Goal: Use online tool/utility: Utilize a website feature to perform a specific function

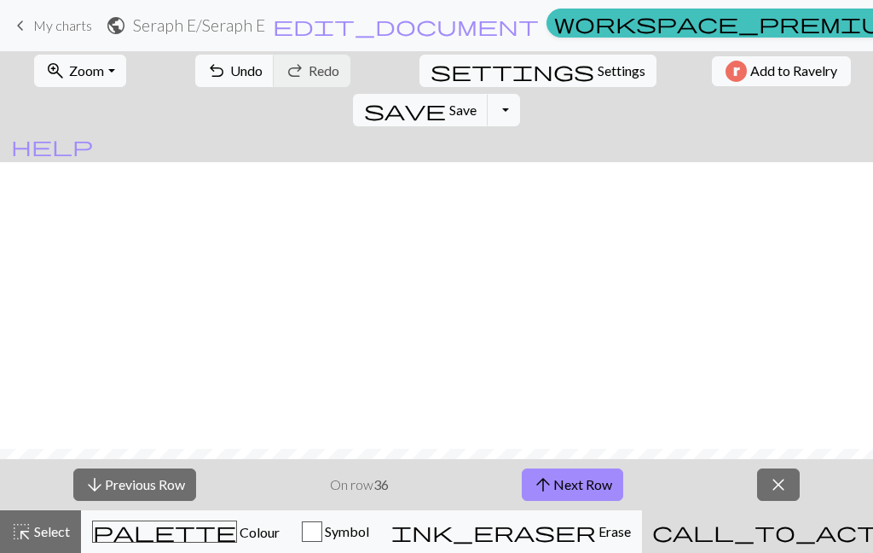
scroll to position [287, 0]
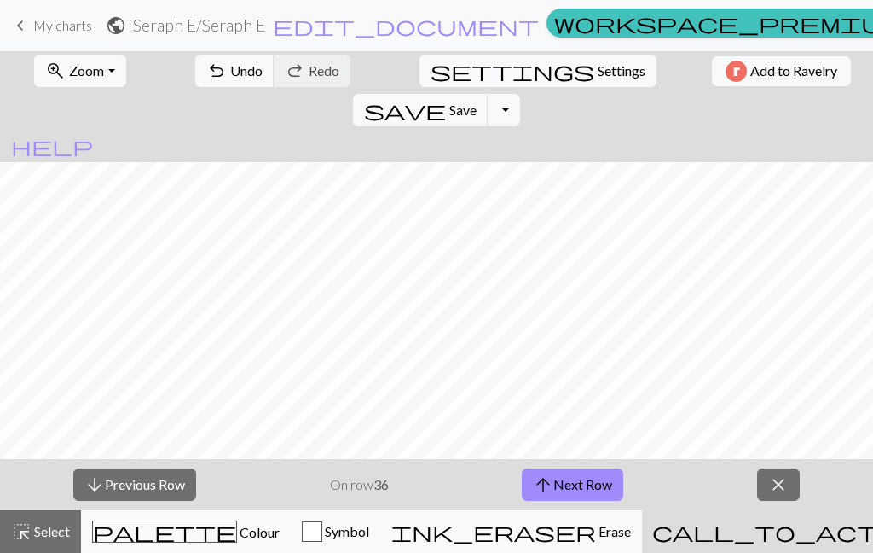
click at [589, 494] on button "arrow_upward Next Row" at bounding box center [572, 484] width 101 height 32
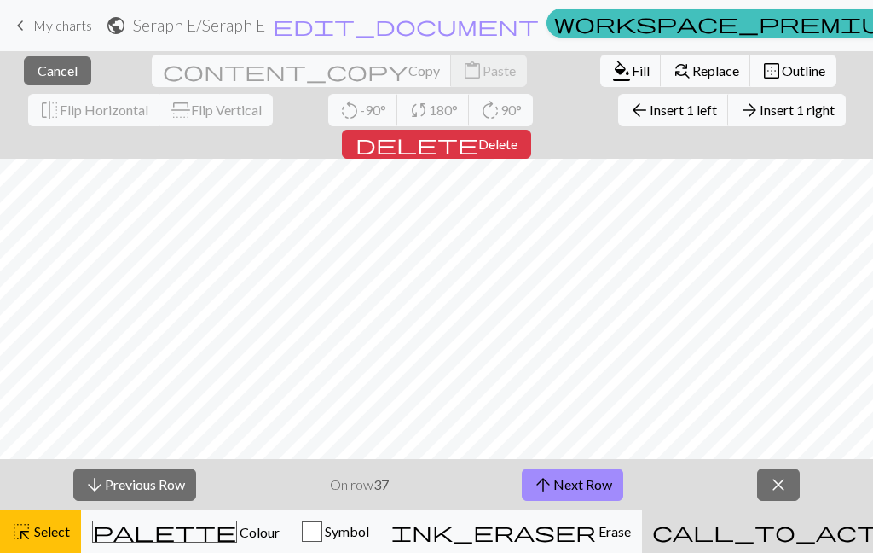
click at [751, 78] on button "border_outer Outline" at bounding box center [794, 71] width 86 height 32
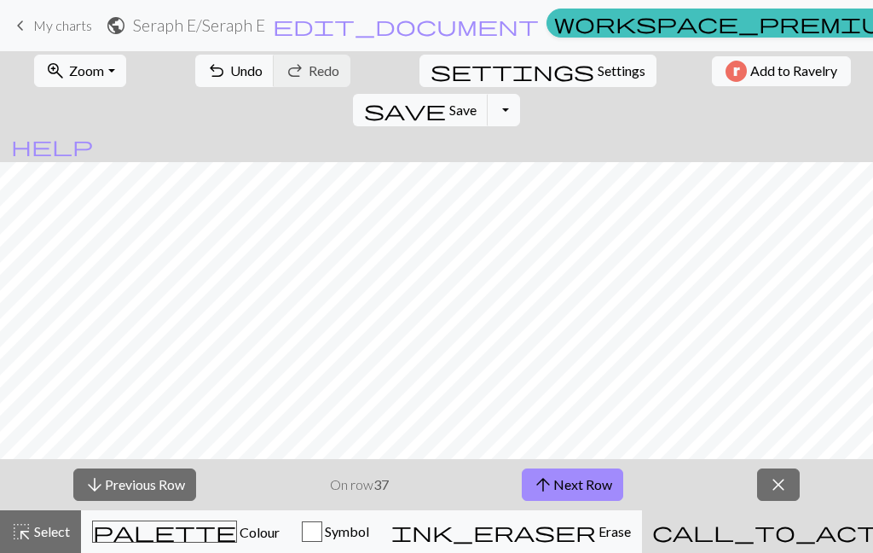
click at [593, 468] on button "arrow_upward Next Row" at bounding box center [572, 484] width 101 height 32
click at [590, 482] on button "arrow_upward Next Row" at bounding box center [572, 484] width 101 height 32
click at [603, 487] on button "arrow_upward Next Row" at bounding box center [572, 484] width 101 height 32
click at [593, 491] on button "arrow_upward Next Row" at bounding box center [572, 484] width 101 height 32
click at [597, 485] on button "arrow_upward Next Row" at bounding box center [572, 484] width 101 height 32
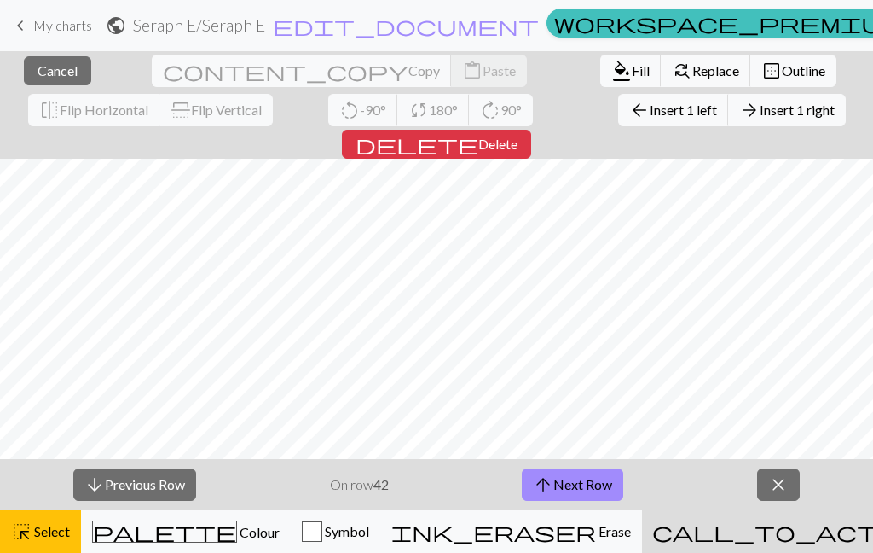
click at [782, 69] on span "Outline" at bounding box center [803, 70] width 43 height 16
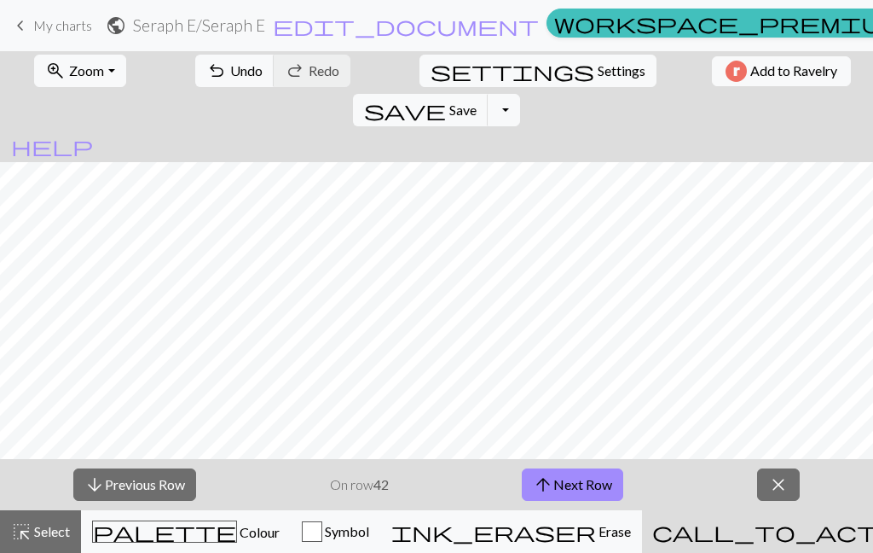
click at [577, 476] on button "arrow_upward Next Row" at bounding box center [572, 484] width 101 height 32
click at [600, 500] on button "arrow_upward Next Row" at bounding box center [572, 484] width 101 height 32
click at [590, 490] on button "arrow_upward Next Row" at bounding box center [572, 484] width 101 height 32
click at [237, 530] on span "Colour" at bounding box center [258, 532] width 43 height 16
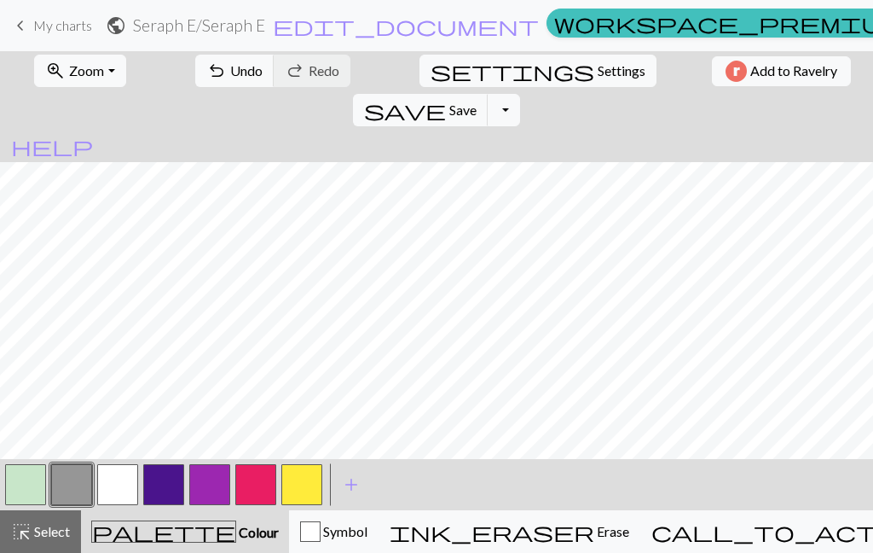
click at [212, 486] on button "button" at bounding box center [209, 484] width 41 height 41
click at [20, 486] on button "button" at bounding box center [25, 484] width 41 height 41
click at [489, 94] on button "save Save Save" at bounding box center [421, 110] width 136 height 32
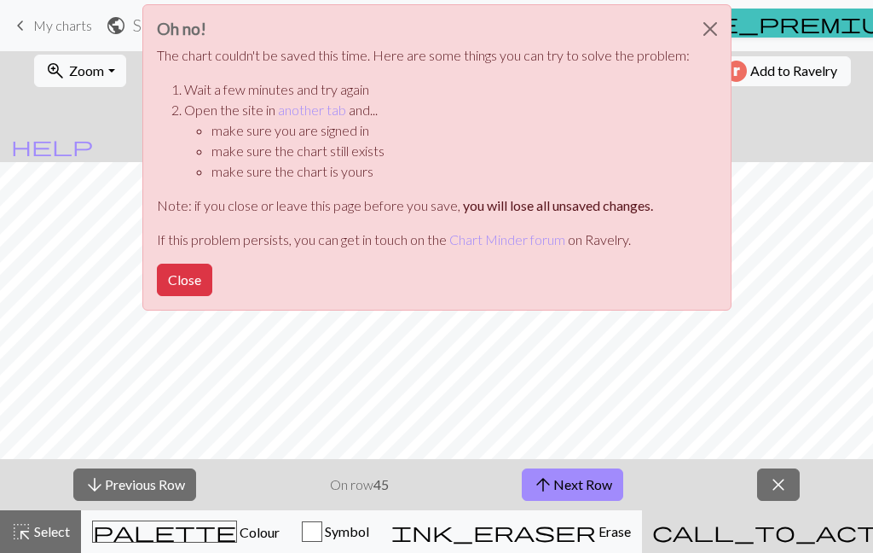
click at [186, 275] on button "Close" at bounding box center [184, 280] width 55 height 32
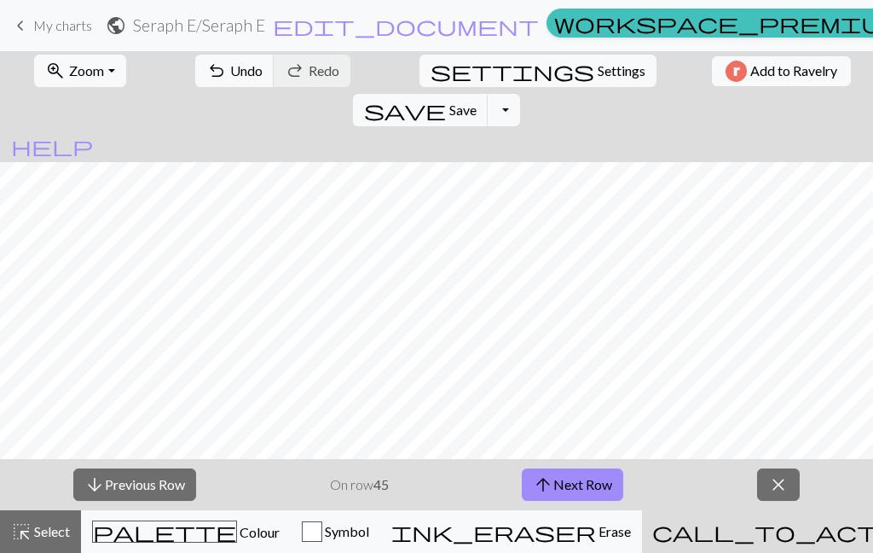
click at [613, 490] on button "arrow_upward Next Row" at bounding box center [572, 484] width 101 height 32
click at [594, 493] on button "arrow_upward Next Row" at bounding box center [572, 484] width 101 height 32
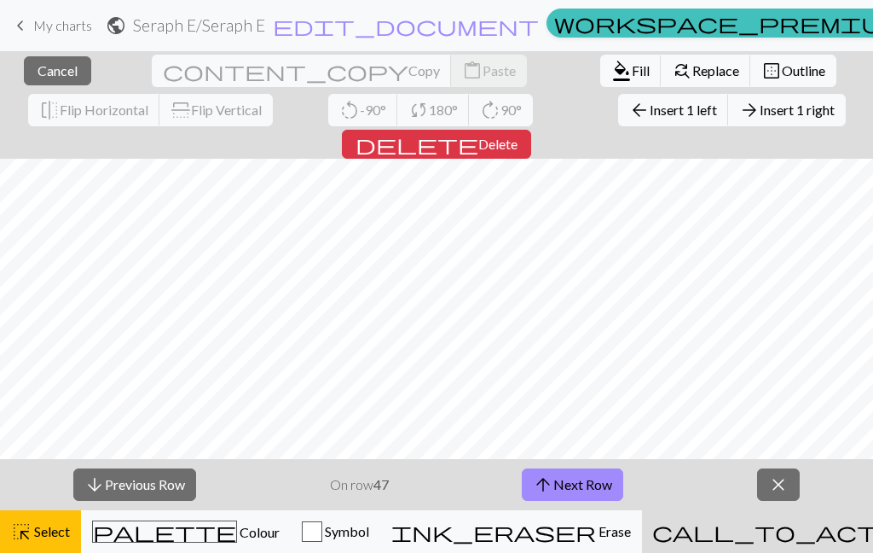
click at [751, 73] on button "border_outer Outline" at bounding box center [794, 71] width 86 height 32
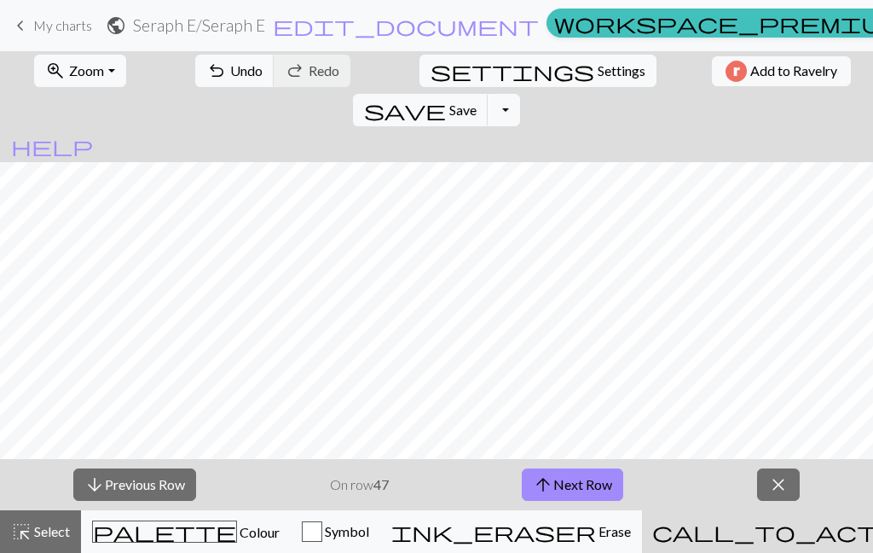
scroll to position [92, 0]
